Goal: Transaction & Acquisition: Book appointment/travel/reservation

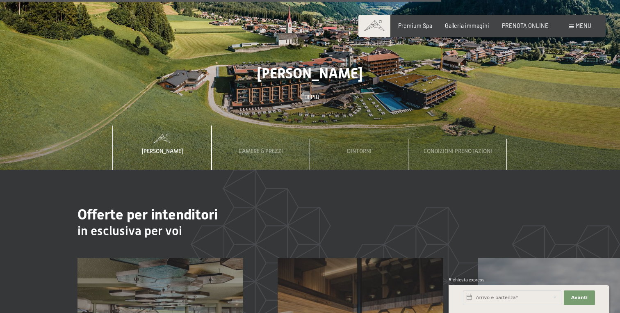
scroll to position [2452, 0]
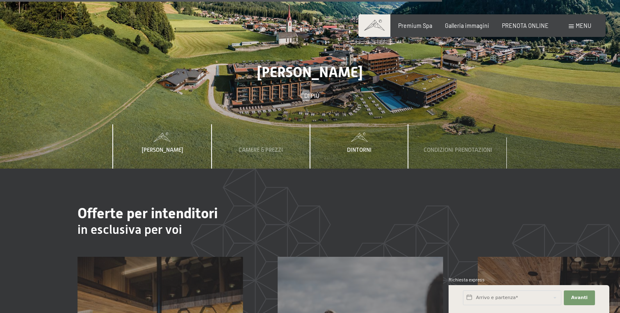
click at [359, 146] on span "Dintorni" at bounding box center [359, 149] width 25 height 7
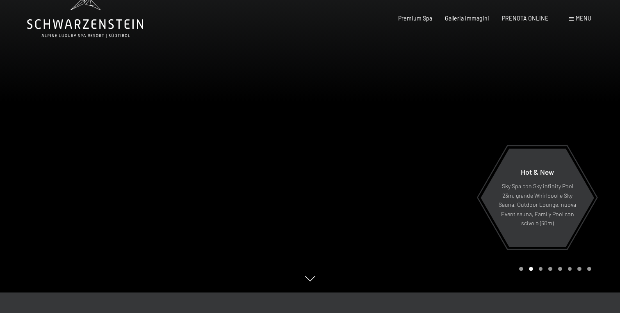
scroll to position [0, 0]
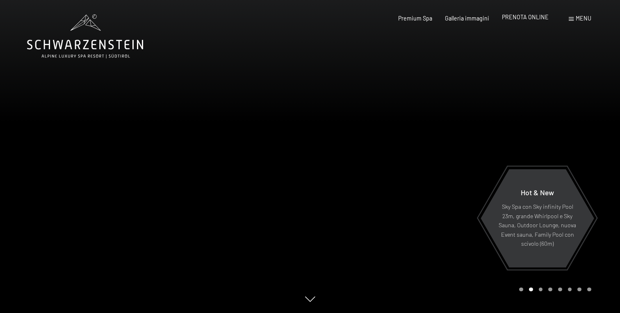
click at [538, 16] on span "PRENOTA ONLINE" at bounding box center [525, 17] width 47 height 7
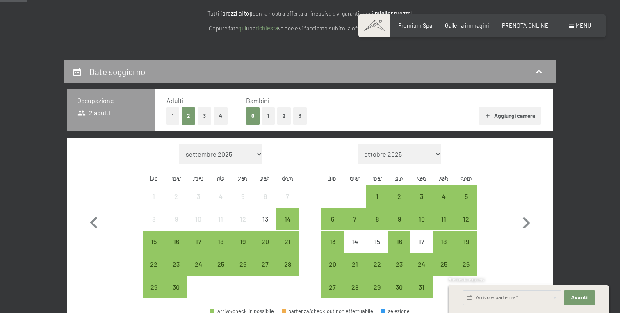
scroll to position [121, 0]
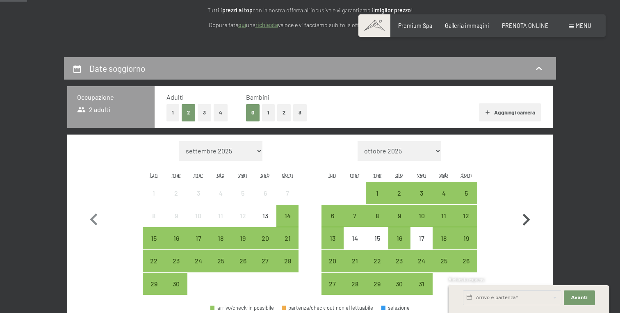
click at [525, 218] on icon "button" at bounding box center [527, 220] width 24 height 24
select select "2025-10-01"
select select "2025-11-01"
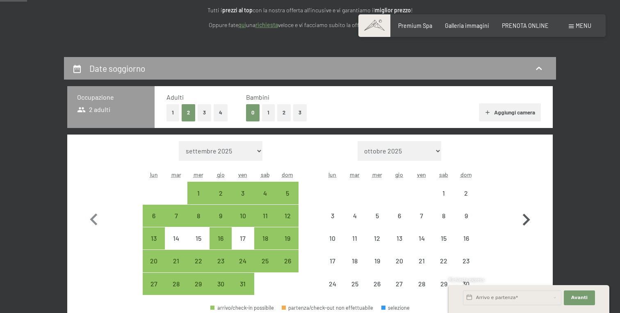
click at [525, 218] on icon "button" at bounding box center [527, 220] width 24 height 24
select select "2025-11-01"
select select "2025-12-01"
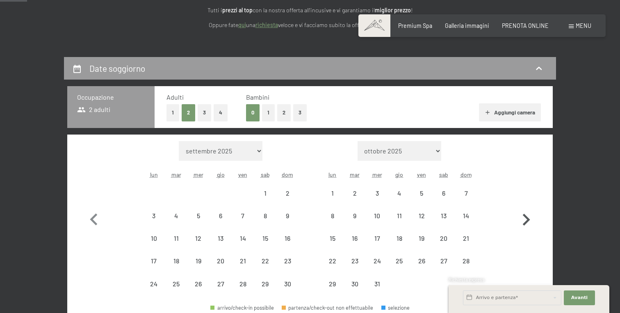
select select "2025-11-01"
select select "2025-12-01"
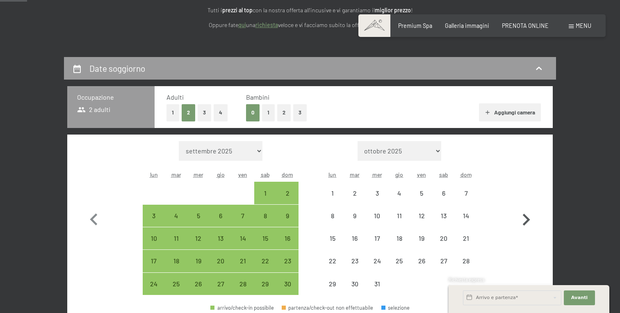
select select "2025-11-01"
select select "2025-12-01"
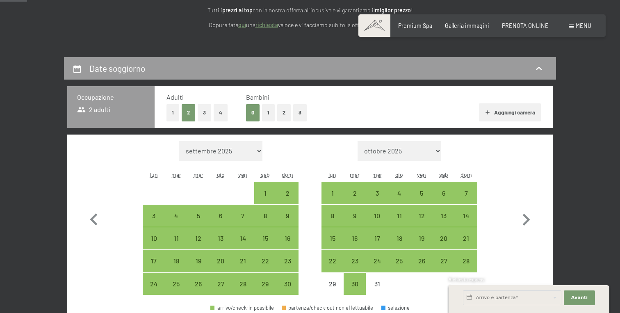
click at [268, 113] on button "1" at bounding box center [268, 112] width 13 height 17
select select "2025-11-01"
select select "2025-12-01"
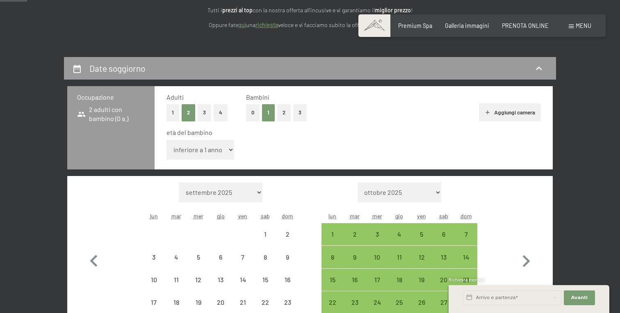
select select "2025-11-01"
select select "2025-12-01"
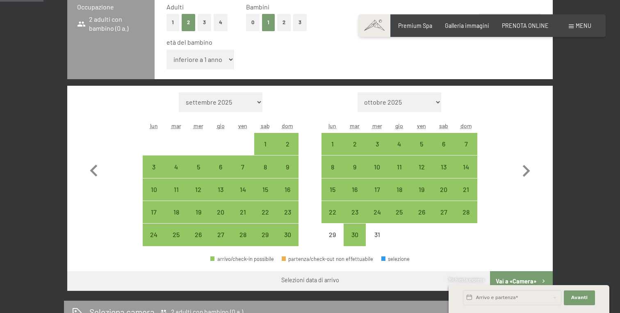
scroll to position [212, 0]
